Goal: Task Accomplishment & Management: Use online tool/utility

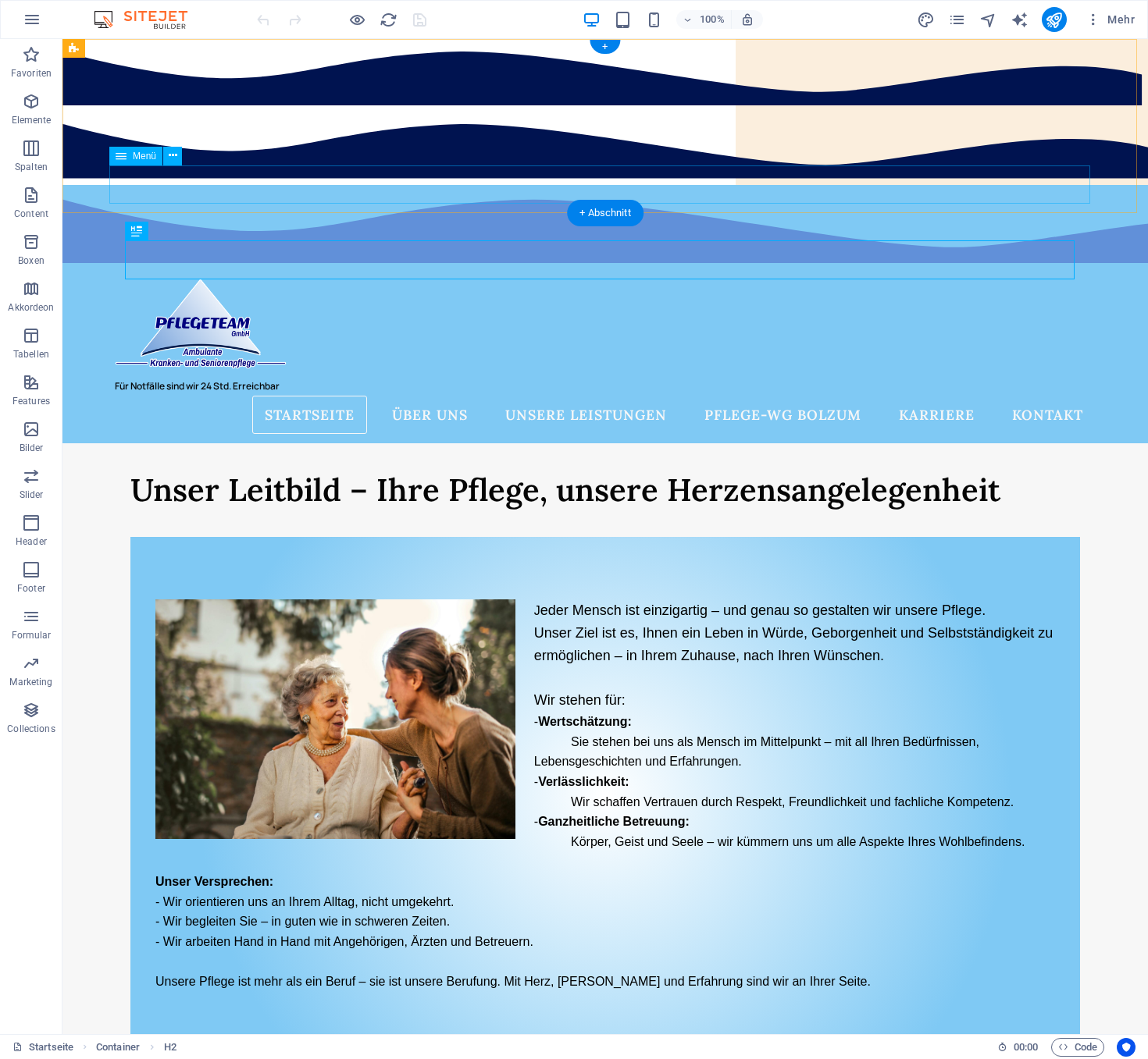
click at [427, 396] on nav "Startseite über uns Unser Team Unsere Partner Sonstiges Download Informationen …" at bounding box center [605, 415] width 981 height 39
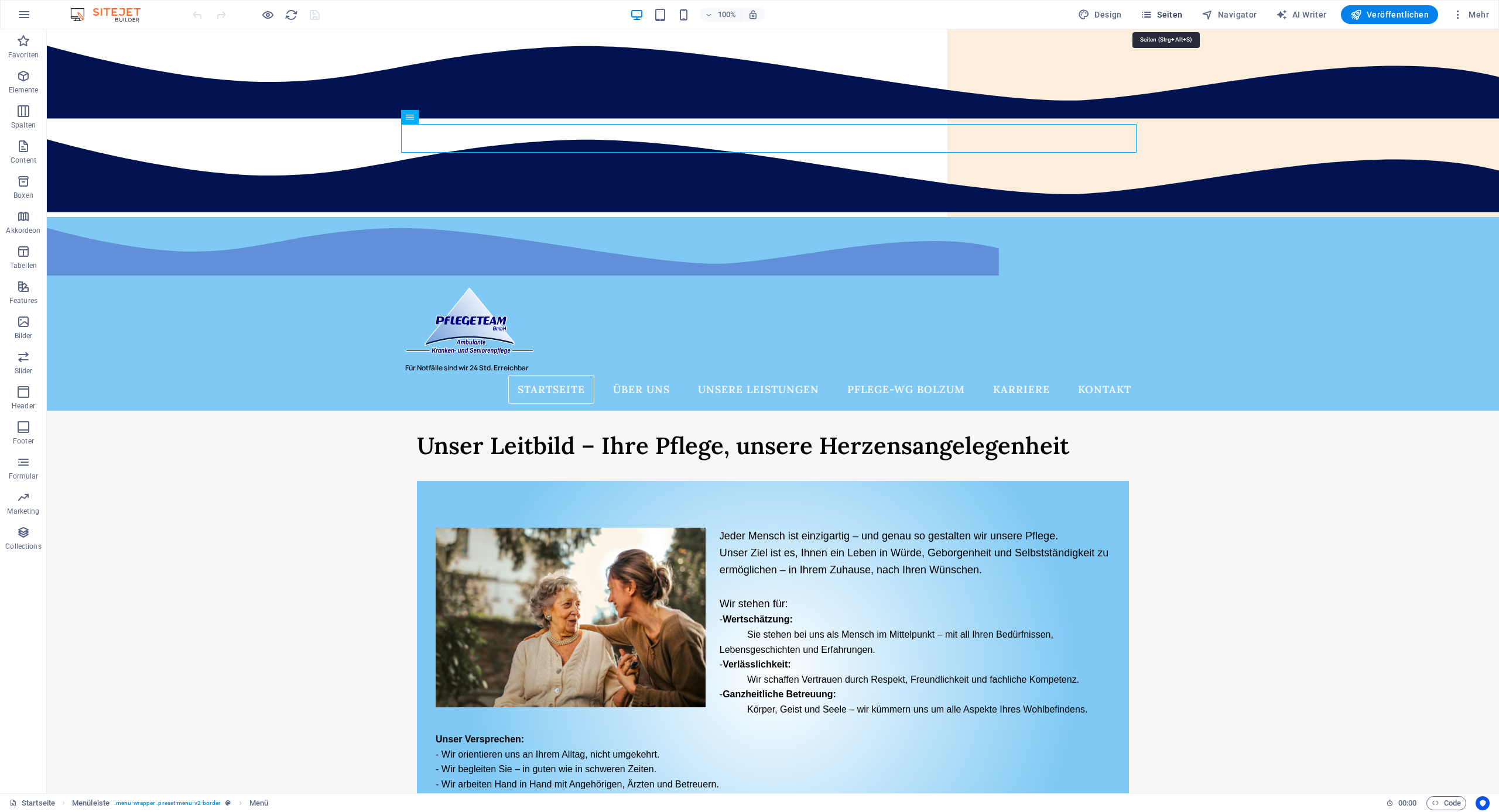
click at [860, 20] on span "Seiten" at bounding box center [1161, 15] width 42 height 12
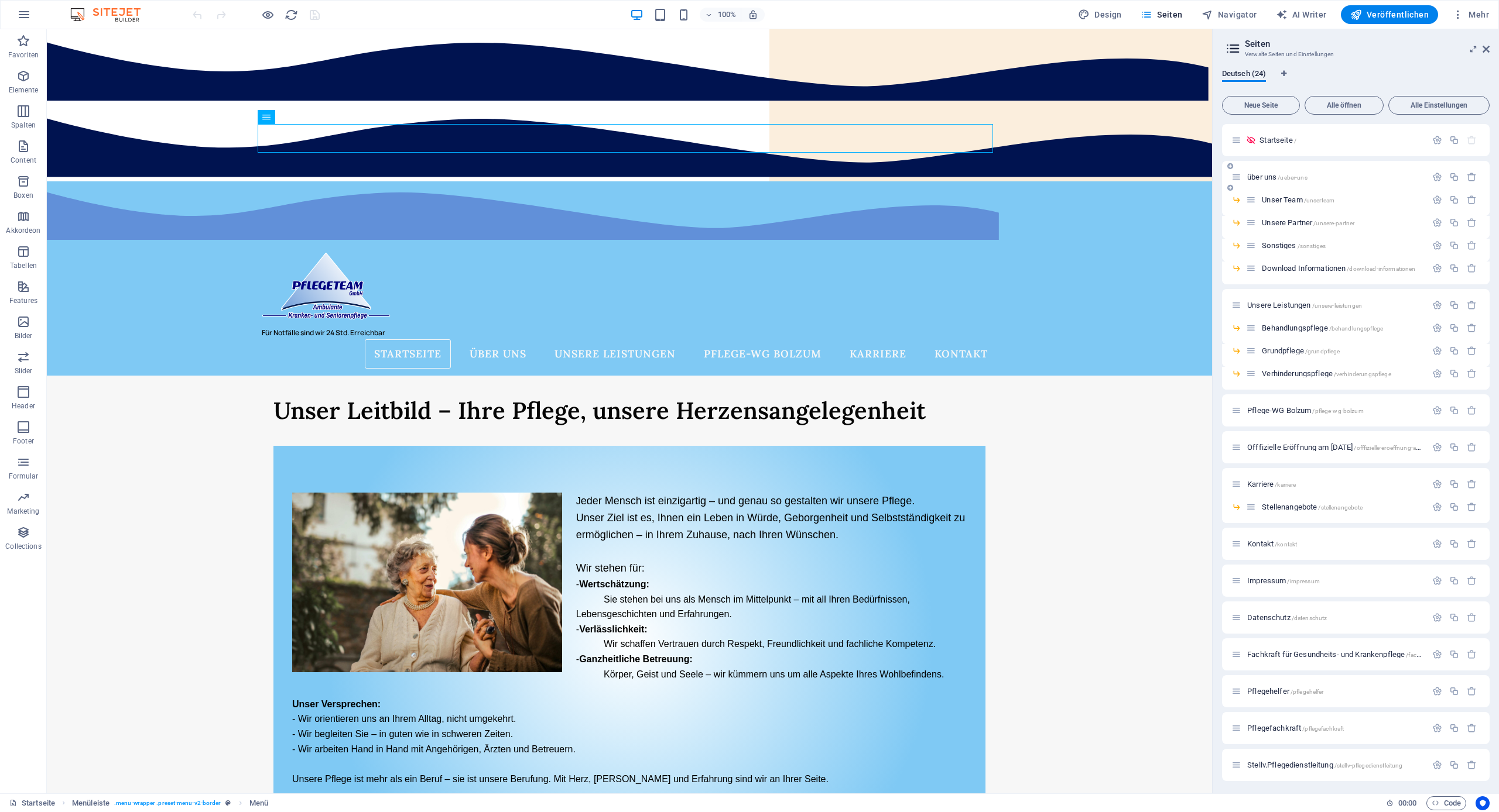
click at [860, 181] on div "über uns /ueber-uns" at bounding box center [1328, 177] width 195 height 14
click at [860, 178] on span "über uns /ueber-uns" at bounding box center [1277, 177] width 60 height 9
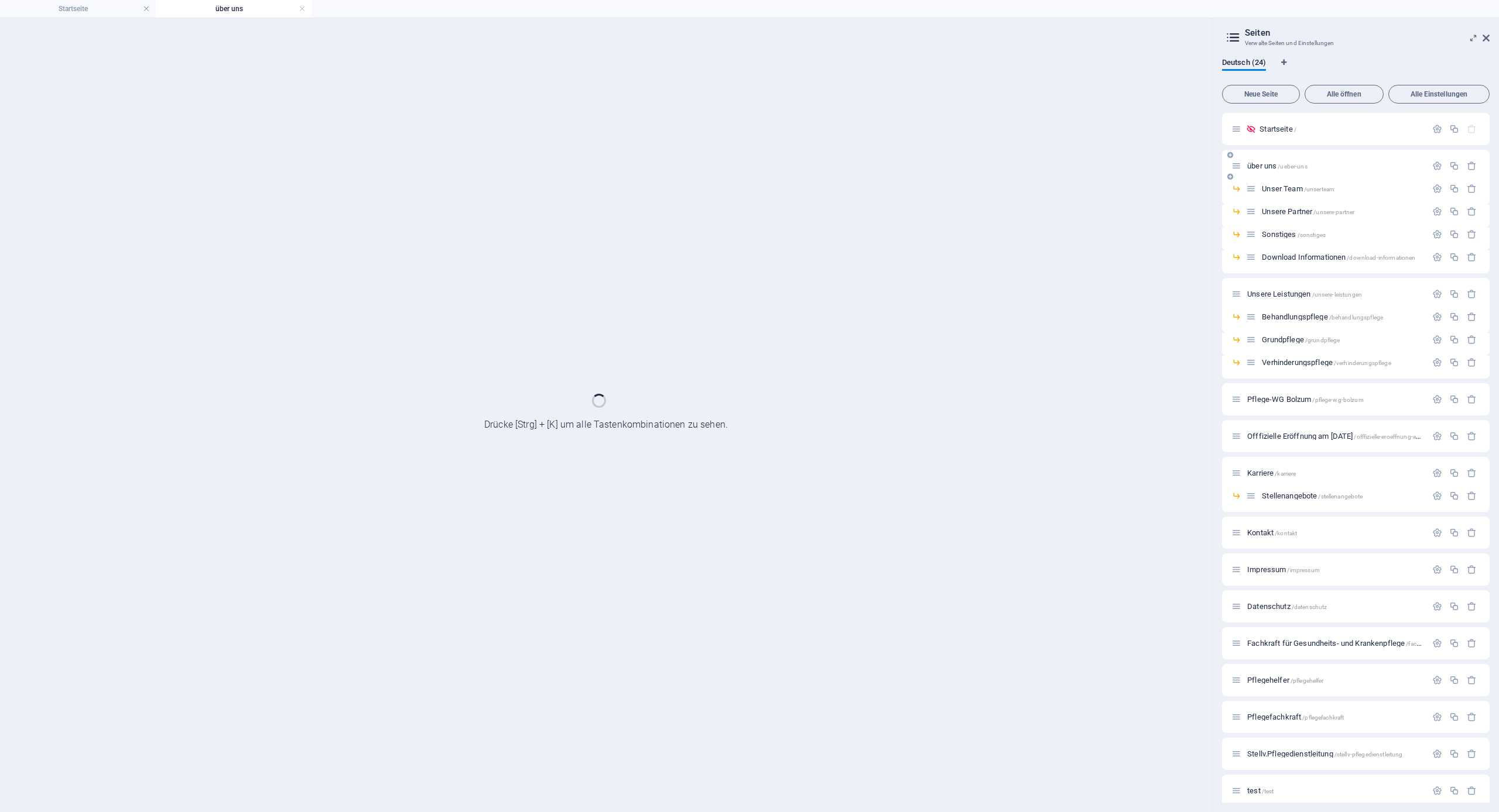
click at [860, 178] on div "Startseite / über uns /ueber-uns Unser Team /unserteam Unsere Partner /unsere-p…" at bounding box center [1355, 497] width 268 height 768
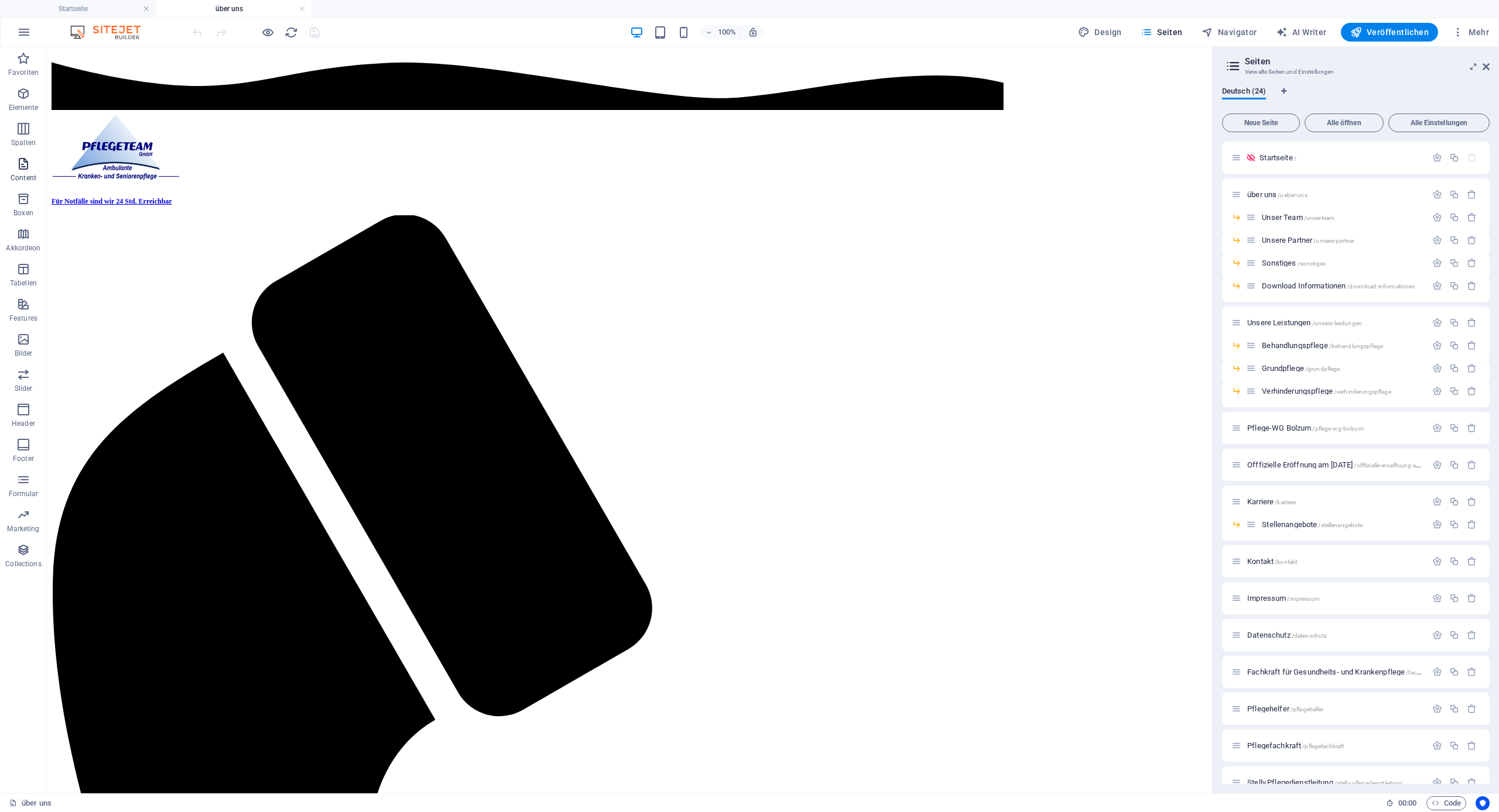
scroll to position [499, 0]
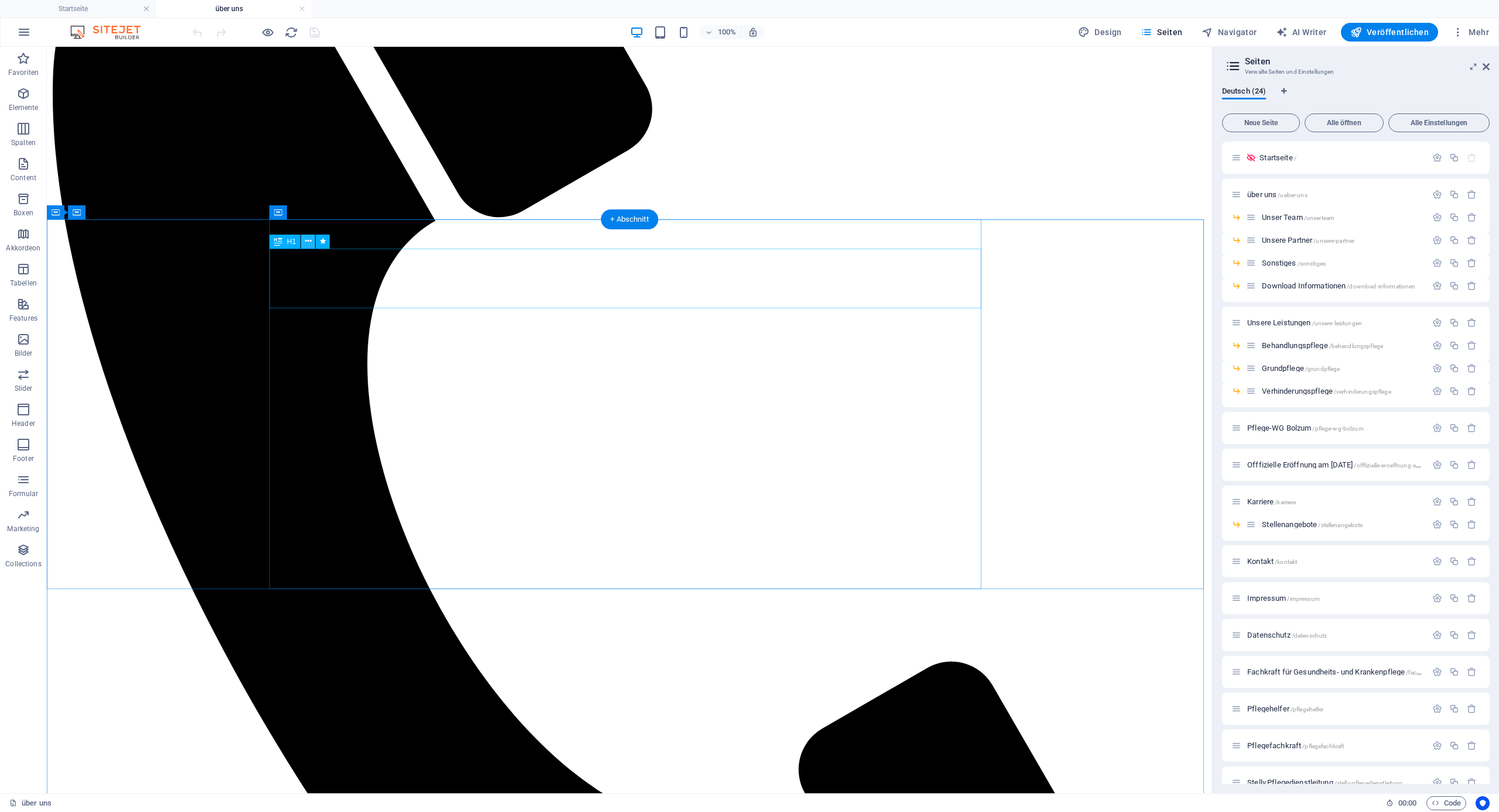
click at [309, 244] on icon at bounding box center [308, 241] width 7 height 12
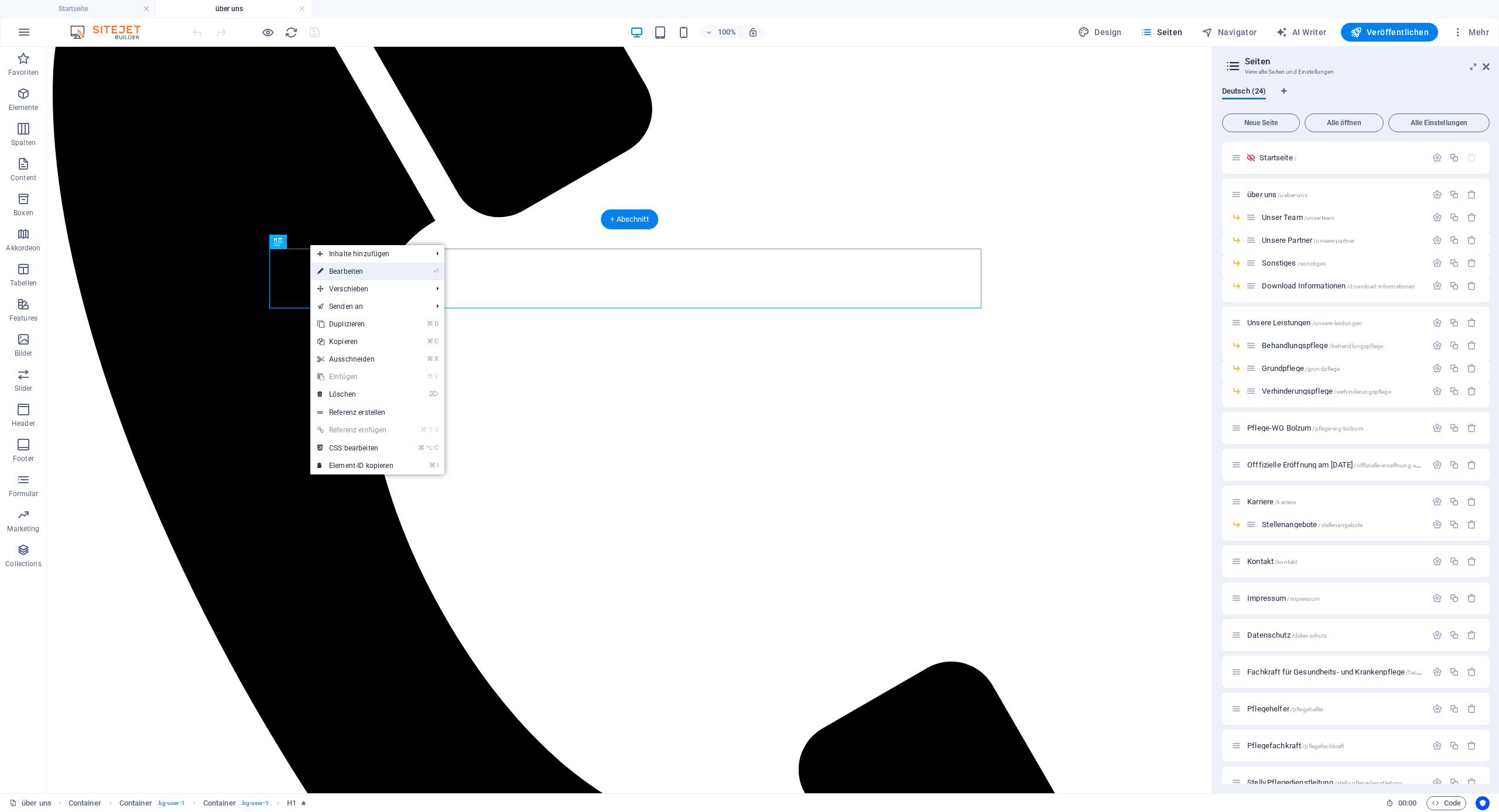
click at [351, 275] on link "⏎ Bearbeiten" at bounding box center [355, 271] width 90 height 17
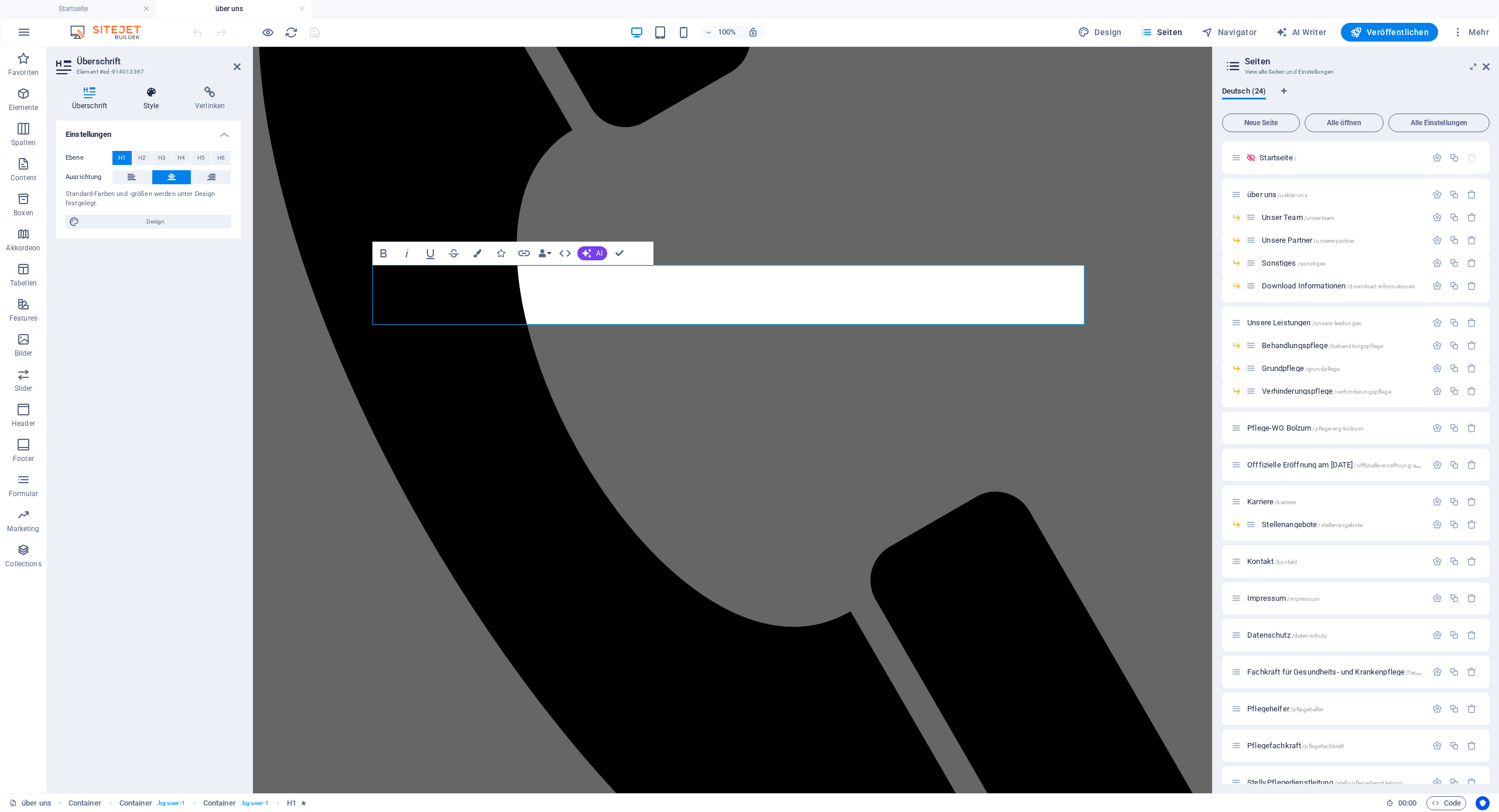
click at [151, 102] on h4 "Style" at bounding box center [153, 99] width 52 height 25
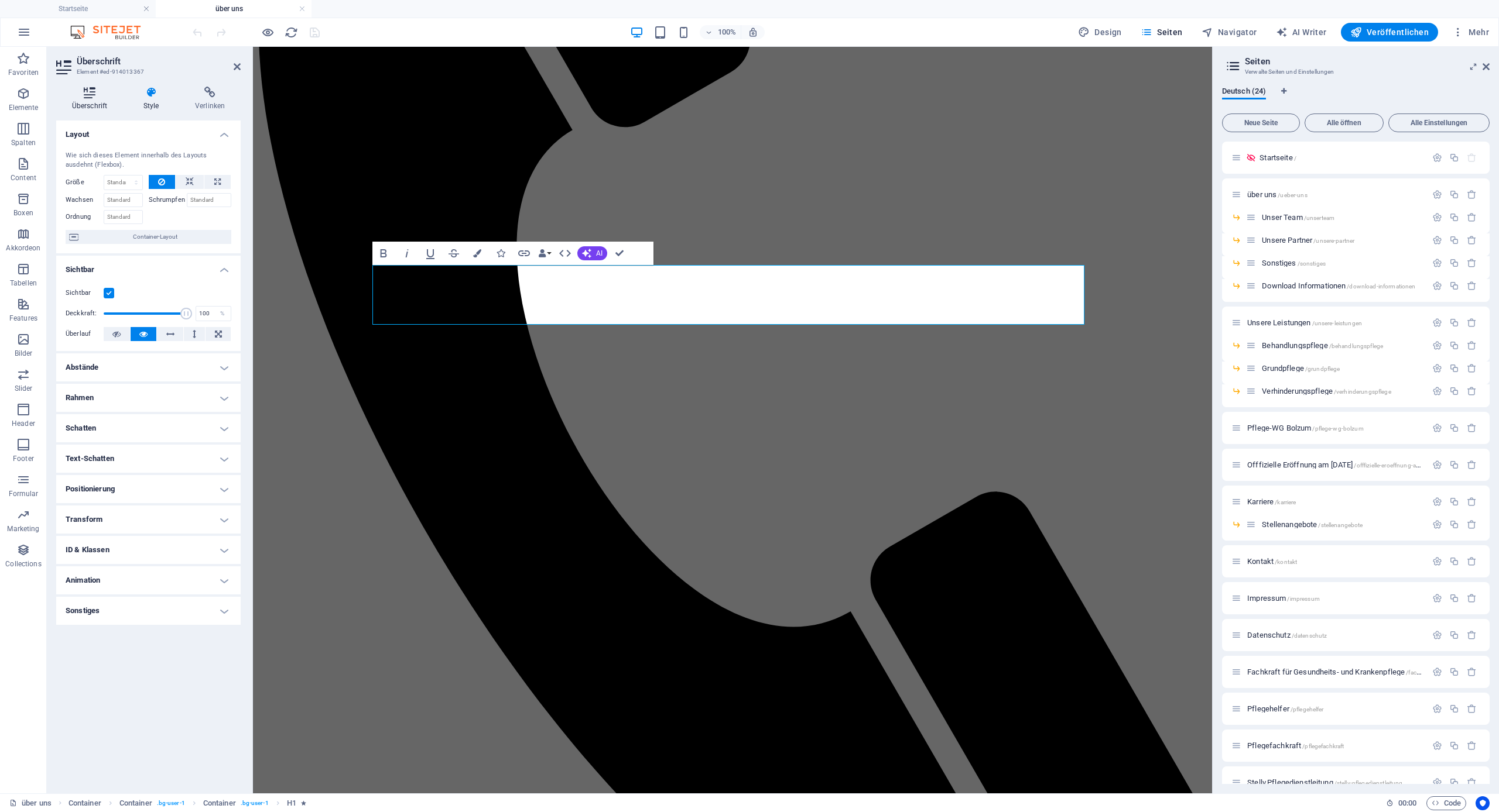
click at [90, 101] on h4 "Überschrift" at bounding box center [91, 99] width 71 height 25
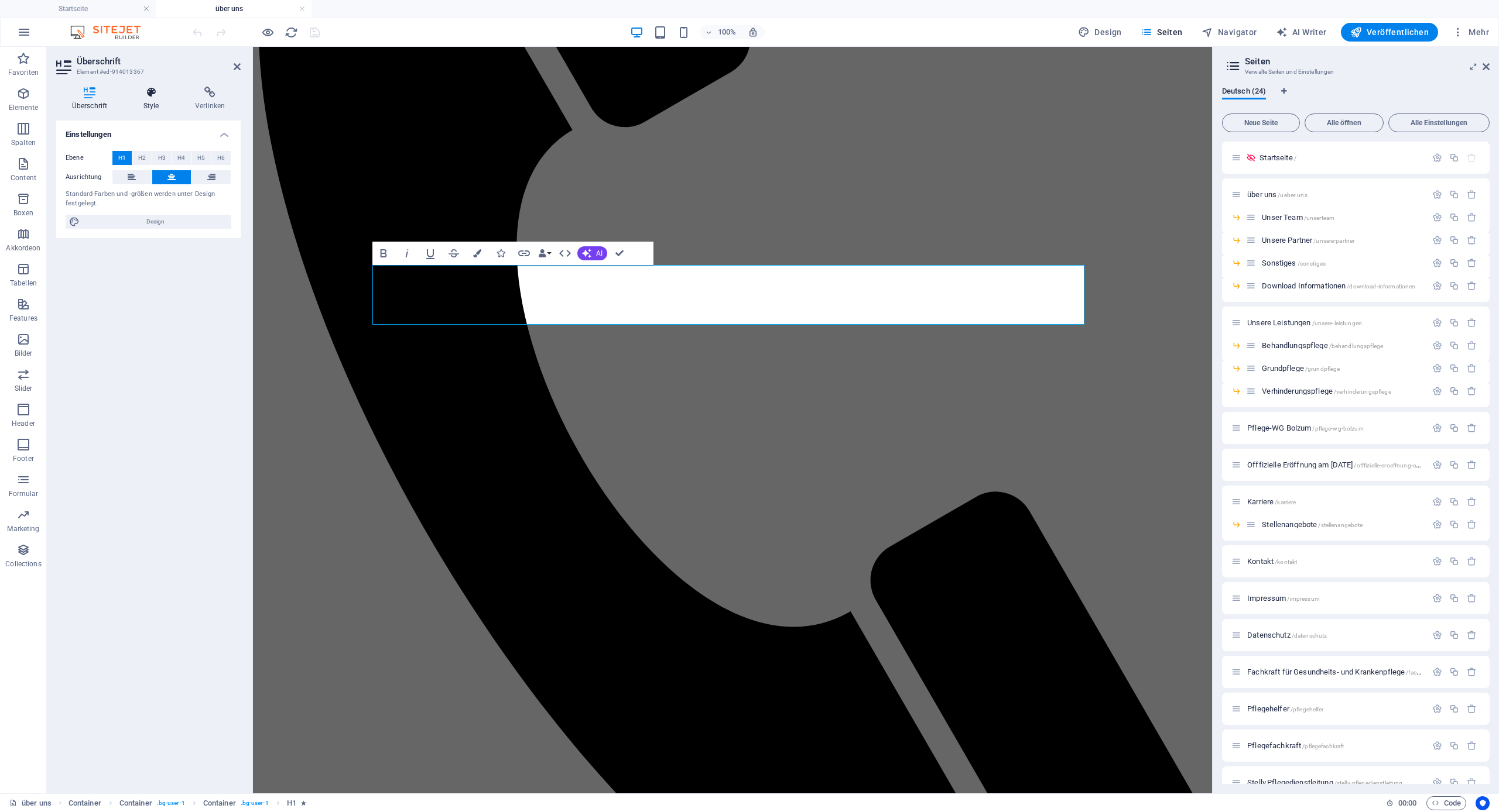
click at [146, 96] on icon at bounding box center [151, 92] width 47 height 12
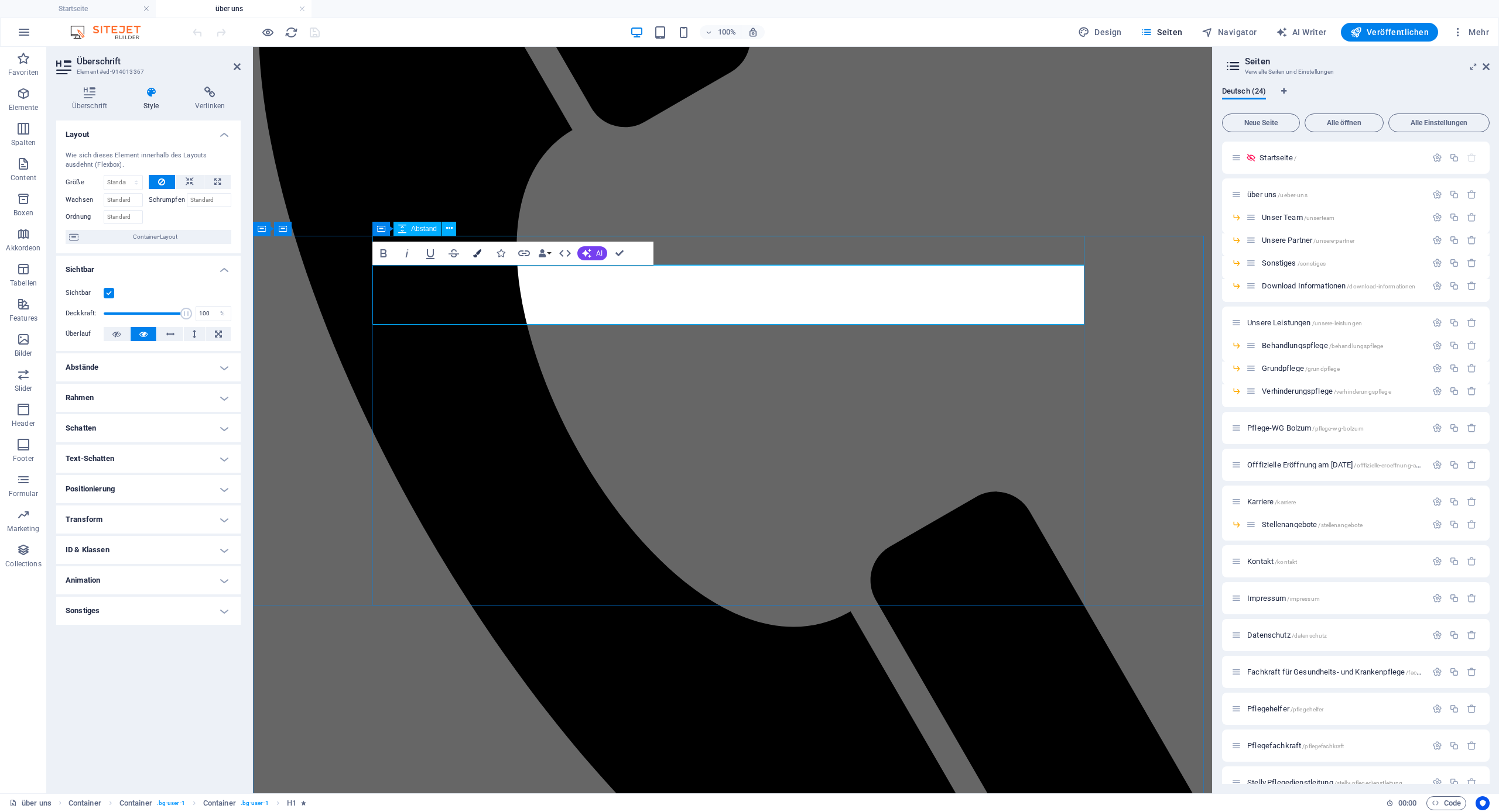
click at [475, 255] on icon "button" at bounding box center [477, 253] width 8 height 8
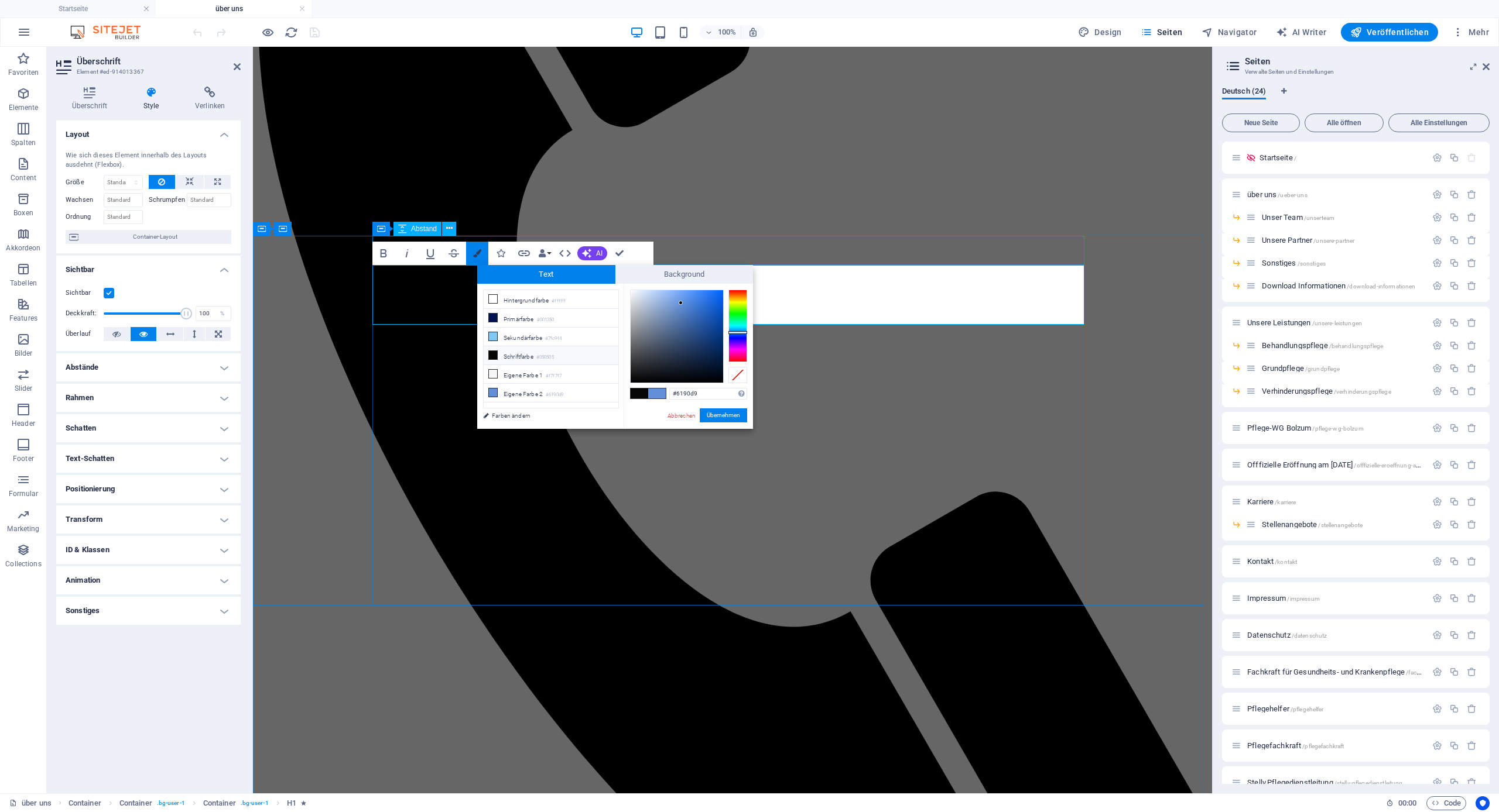
click at [475, 255] on icon "button" at bounding box center [477, 253] width 8 height 8
click at [549, 255] on button "Data Bindings" at bounding box center [544, 253] width 17 height 23
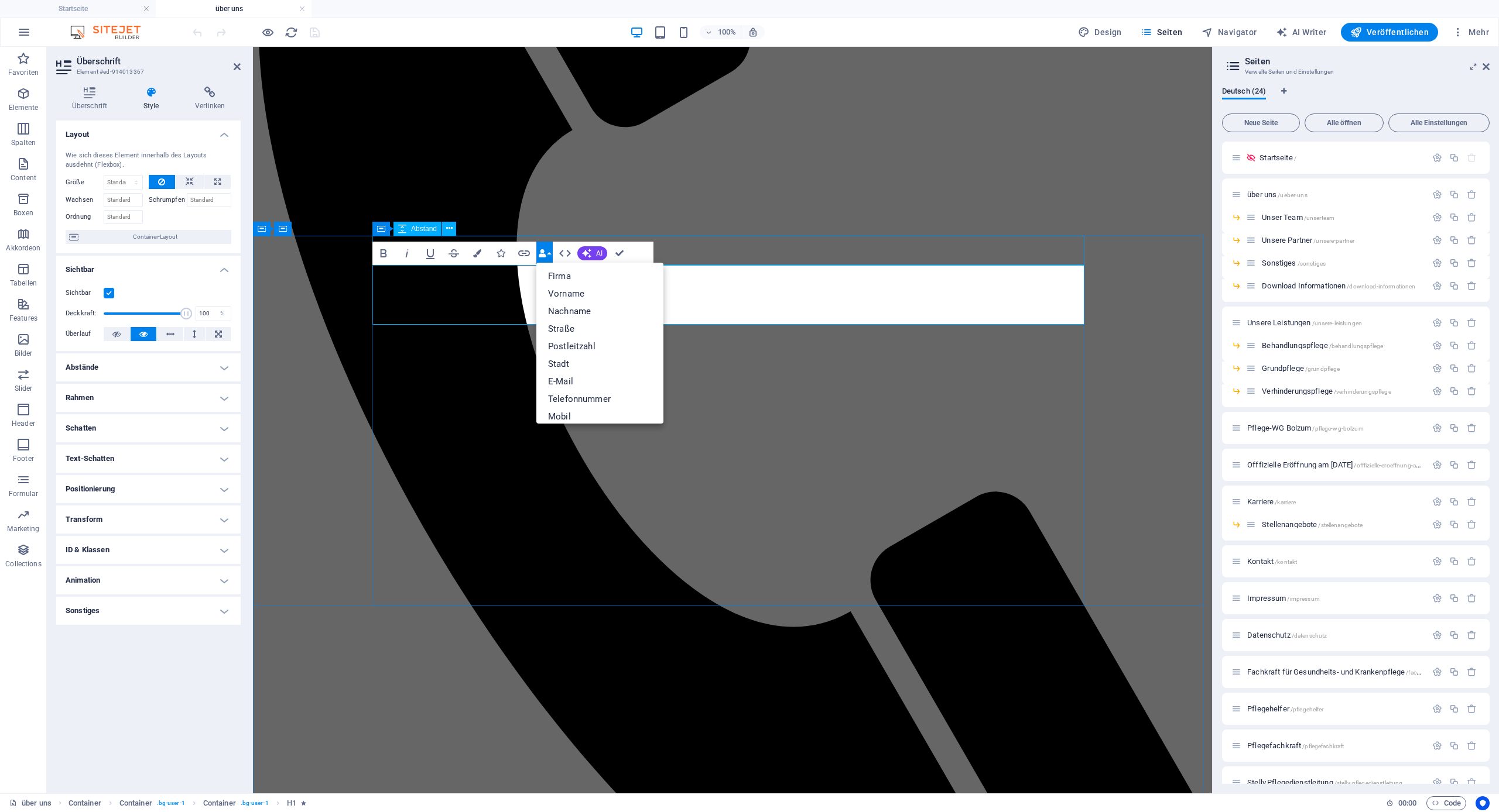
click at [549, 255] on button "Data Bindings" at bounding box center [544, 253] width 17 height 23
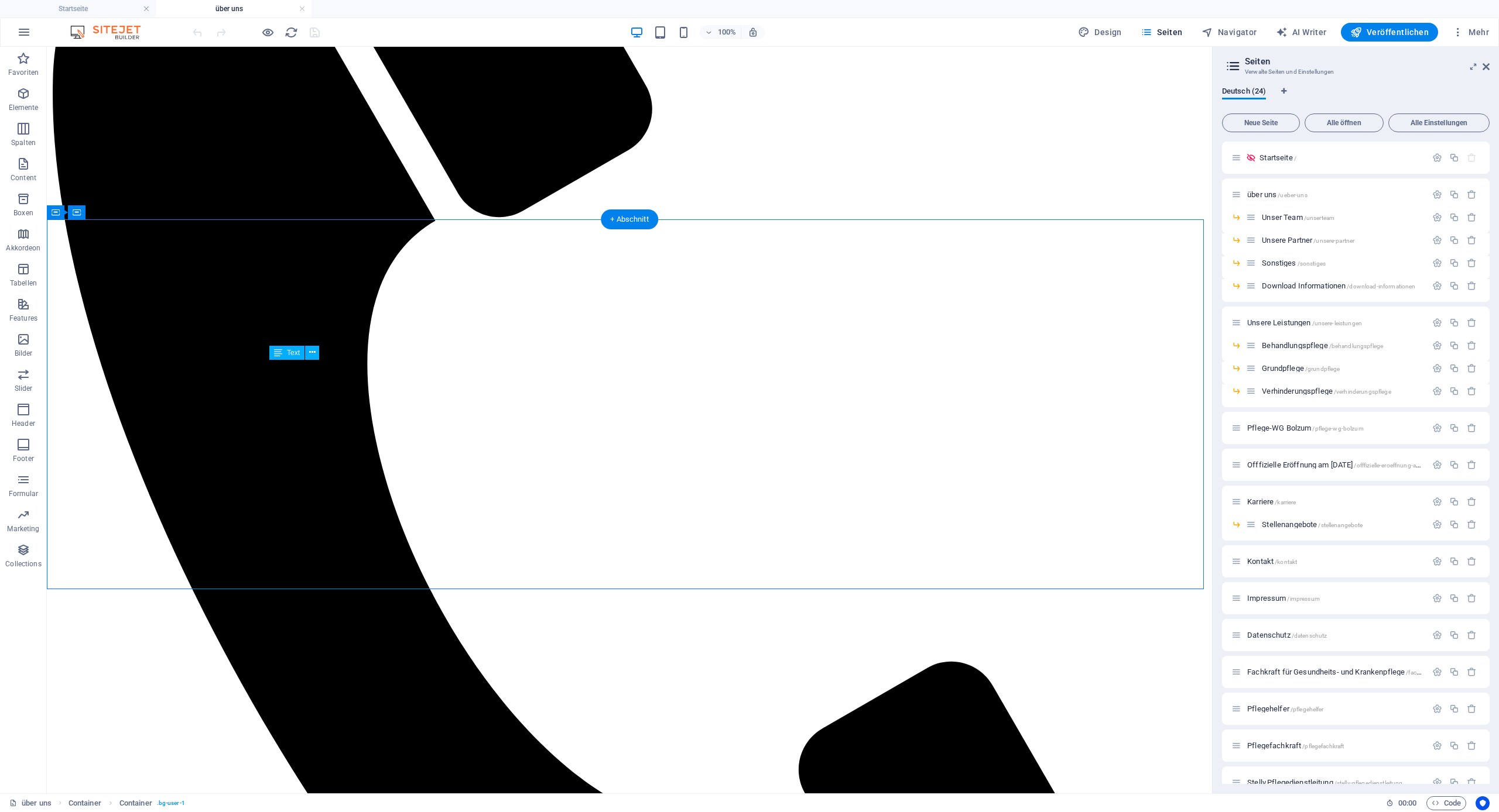
drag, startPoint x: 268, startPoint y: 371, endPoint x: 490, endPoint y: 496, distance: 254.8
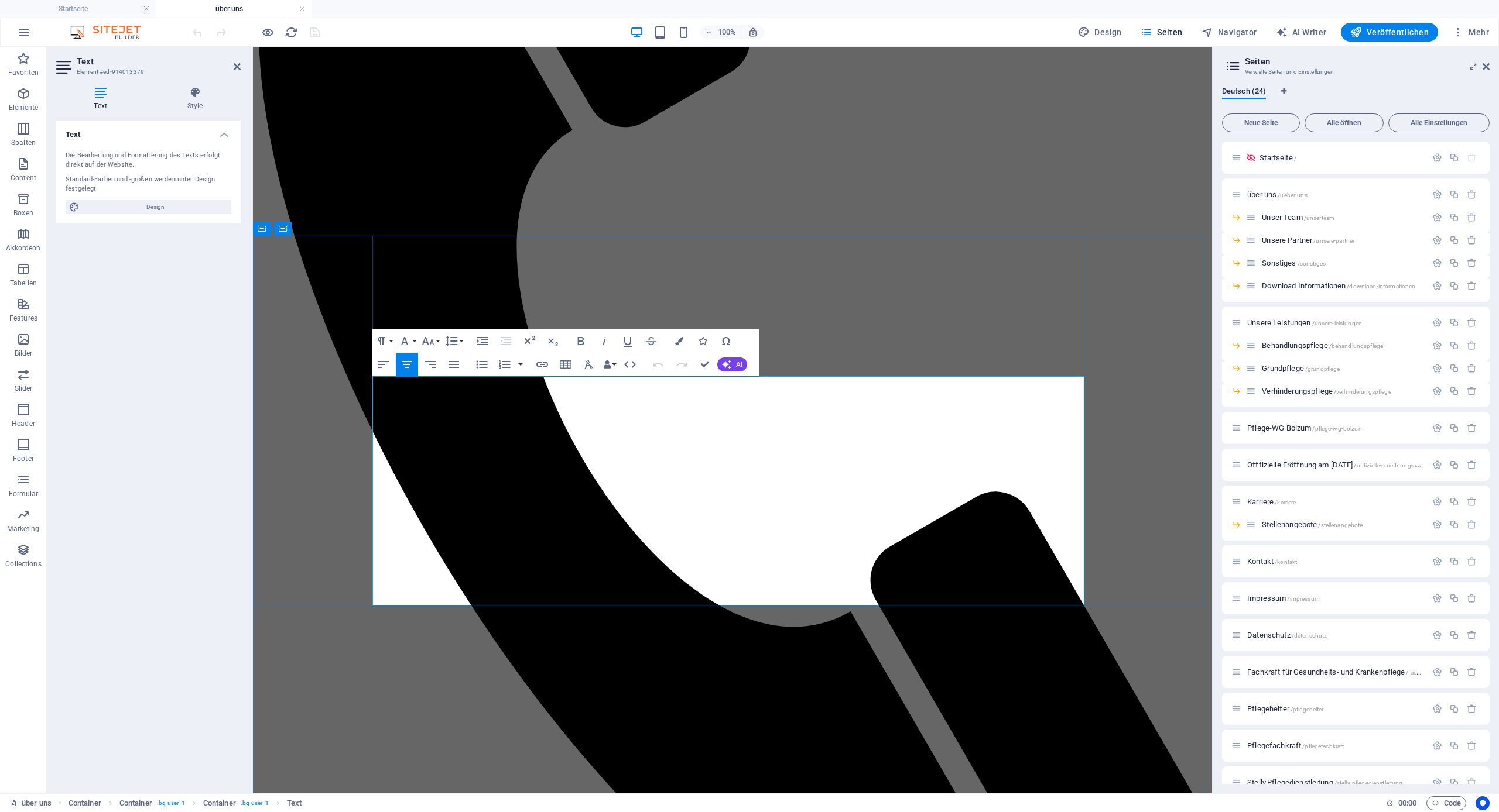
copy span "Herzlich willkommen bei Ihrem vertrauensvollen Pflegepartner in Sehnde und Umge…"
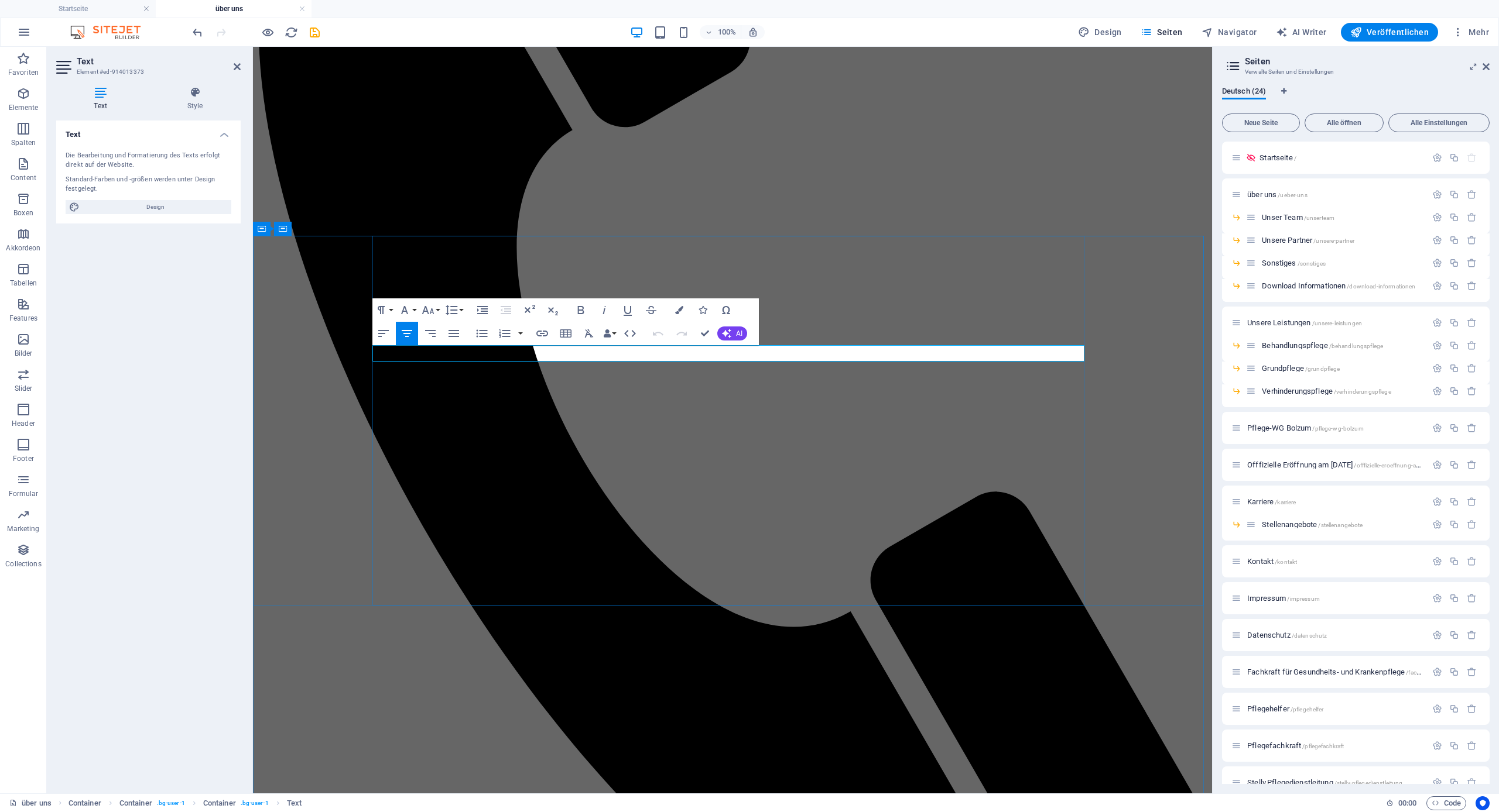
drag, startPoint x: 815, startPoint y: 358, endPoint x: 661, endPoint y: 350, distance: 154.2
copy p "Wir sind jederzeit für Sie da!"
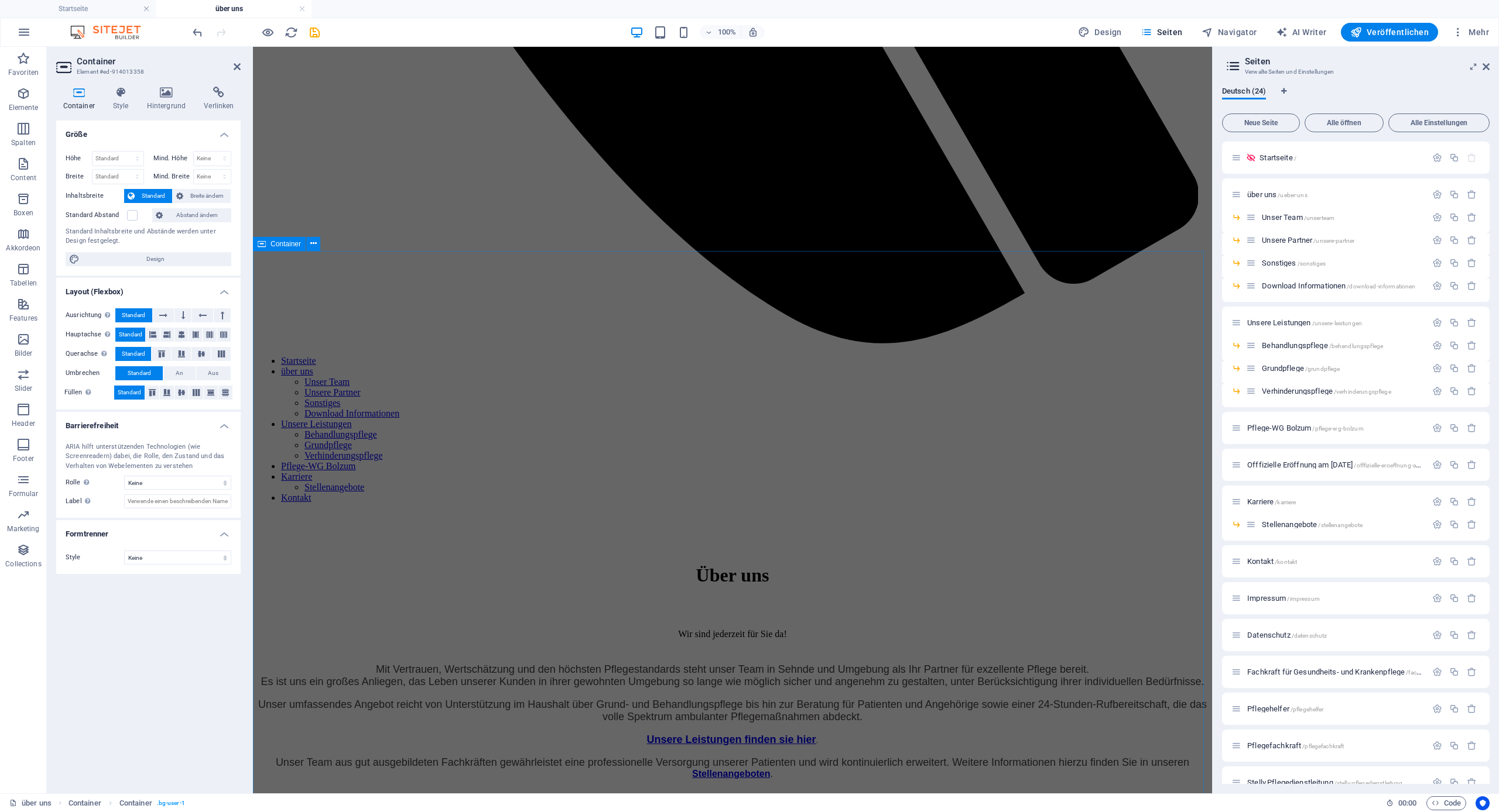
scroll to position [1312, 0]
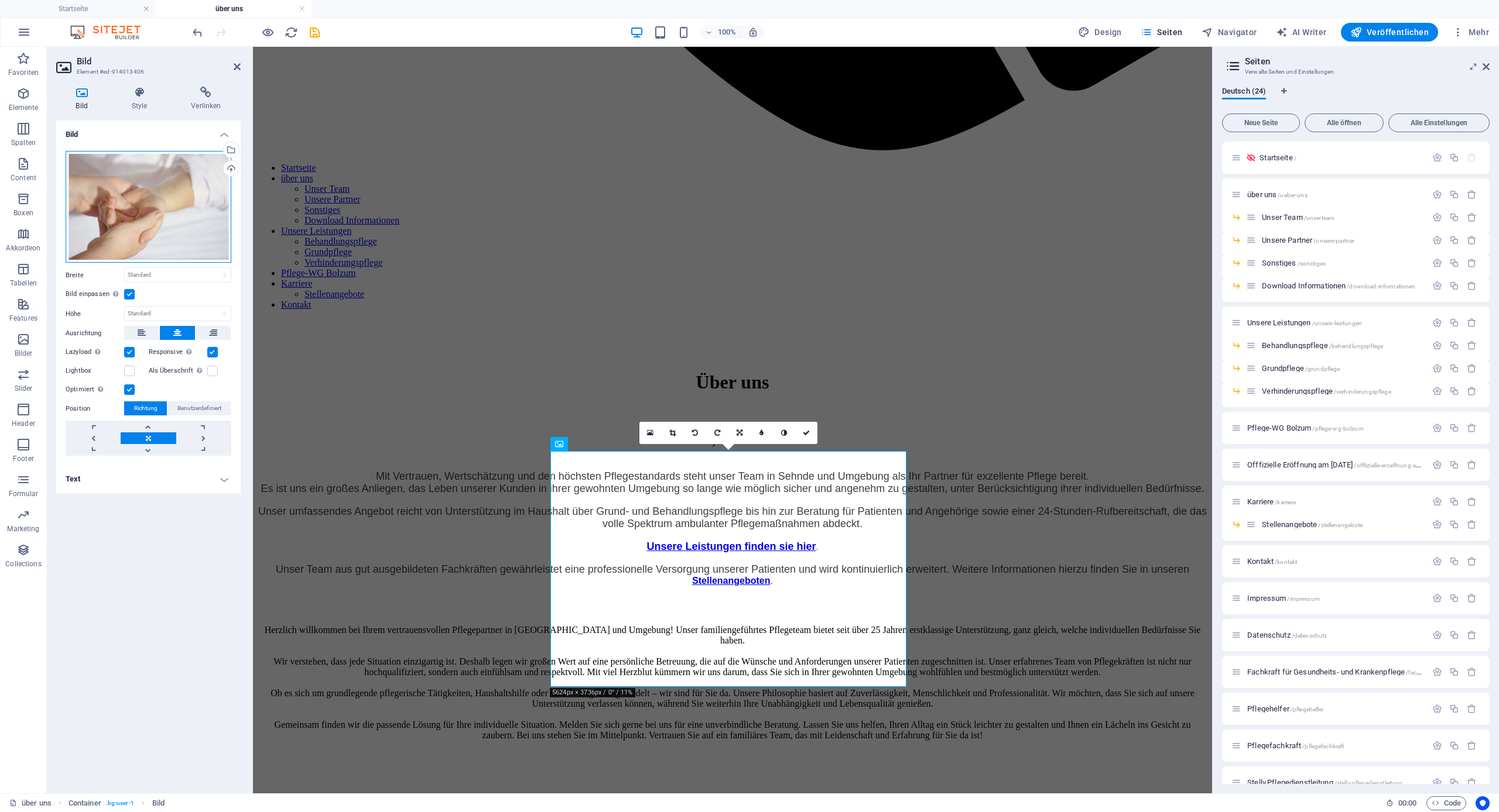
click at [106, 186] on div "Ziehe Dateien zum Hochladen hierher oder klicke hier, um aus Dateien oder koste…" at bounding box center [148, 207] width 166 height 112
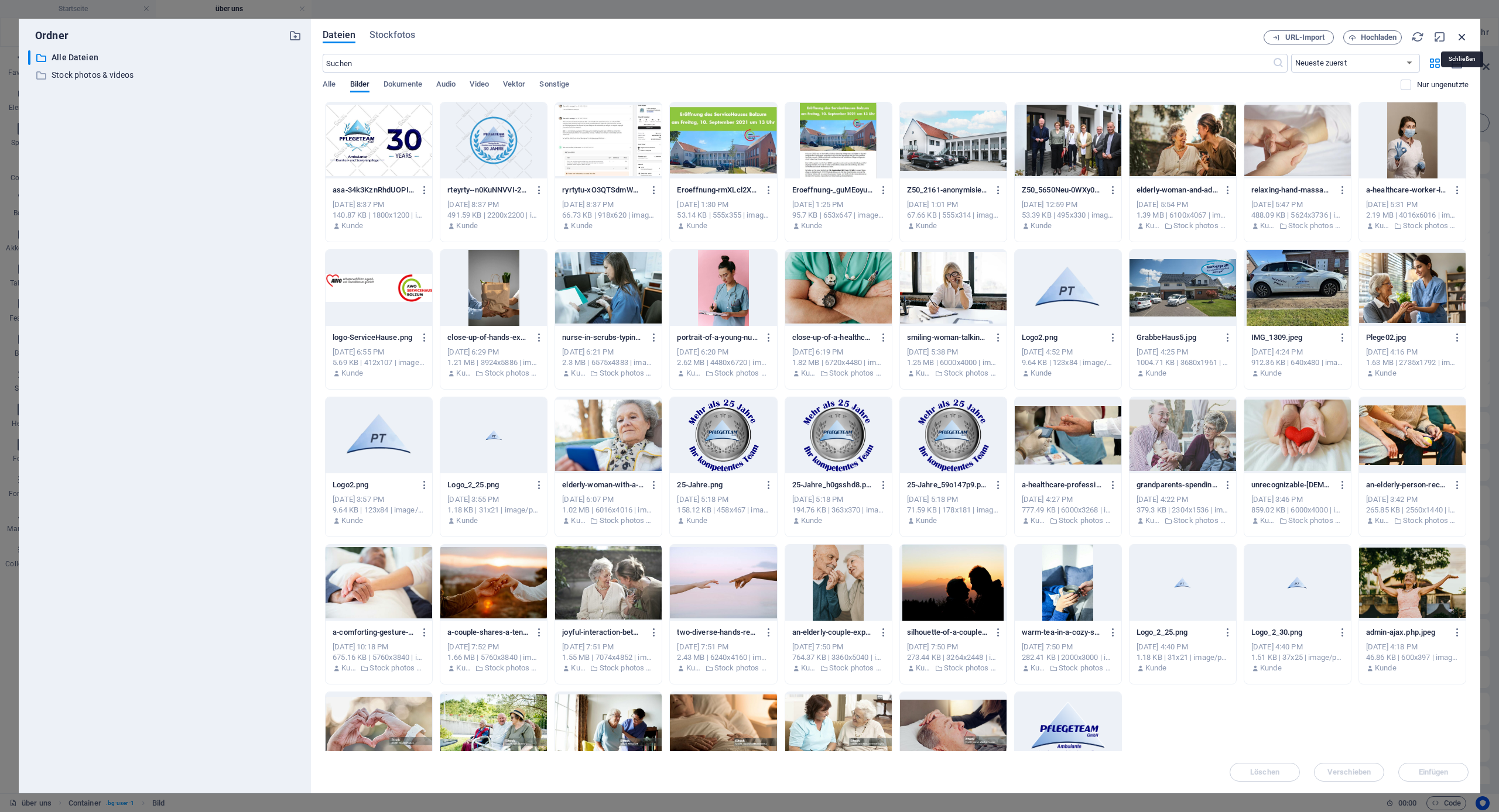
click at [860, 36] on icon "button" at bounding box center [1462, 37] width 13 height 13
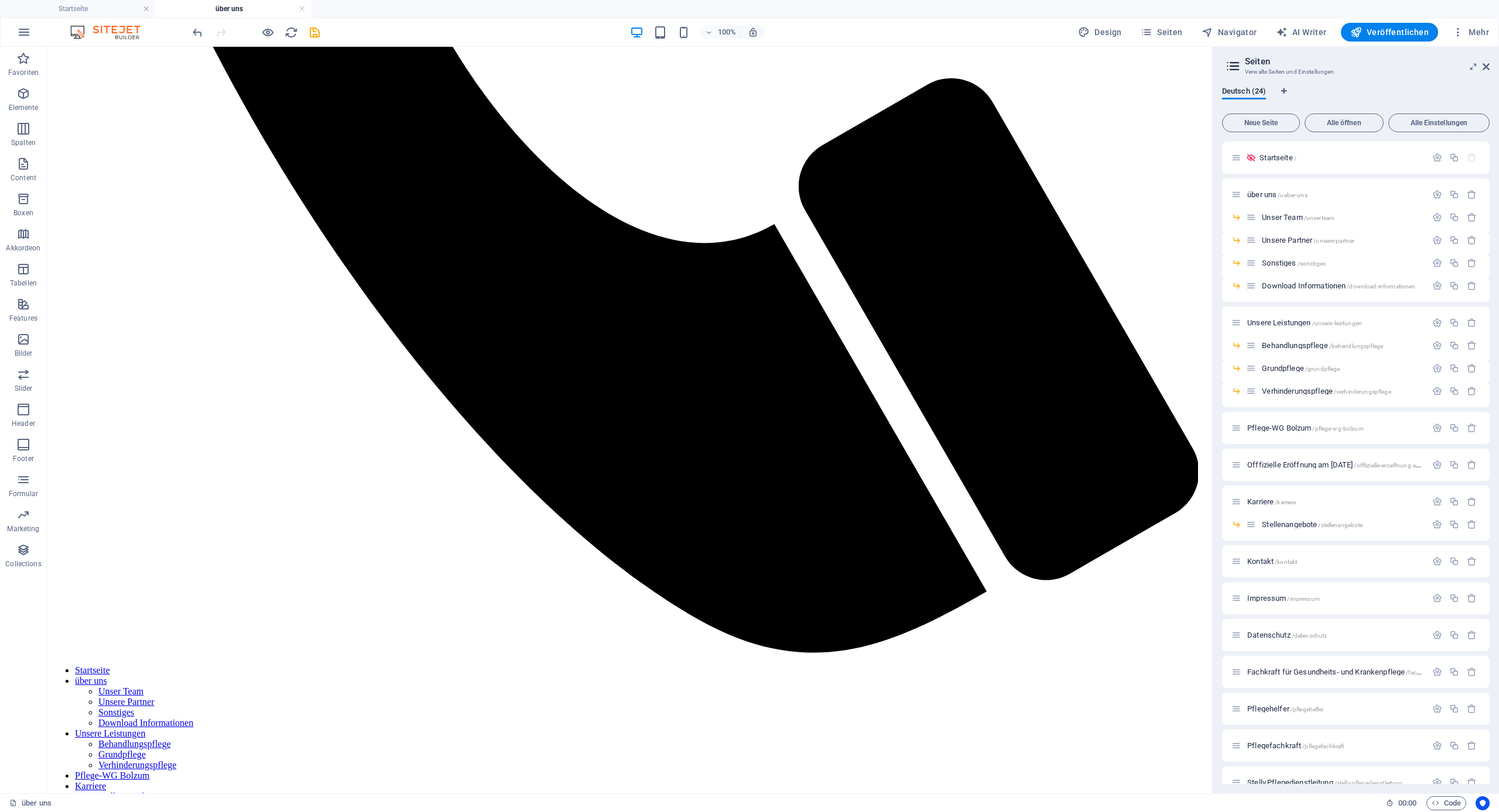
scroll to position [1363, 0]
